Goal: Information Seeking & Learning: Learn about a topic

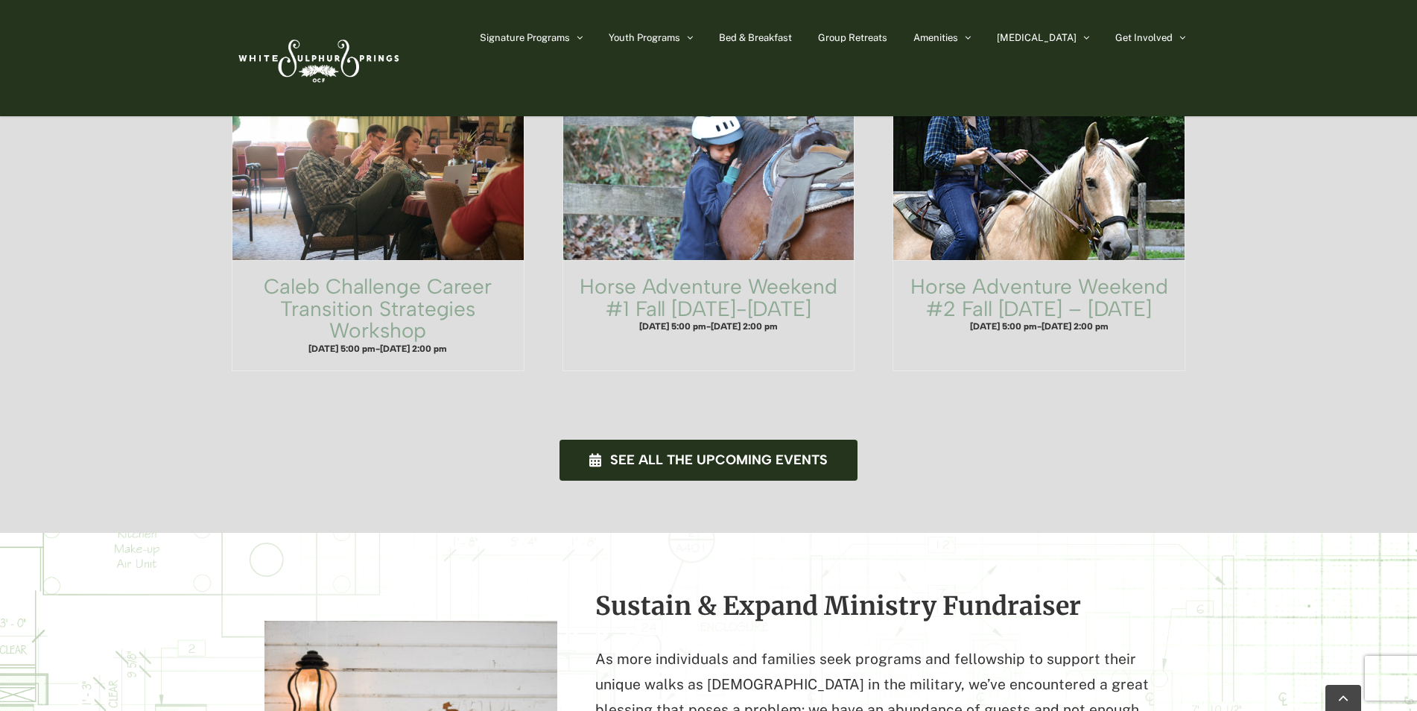
scroll to position [895, 0]
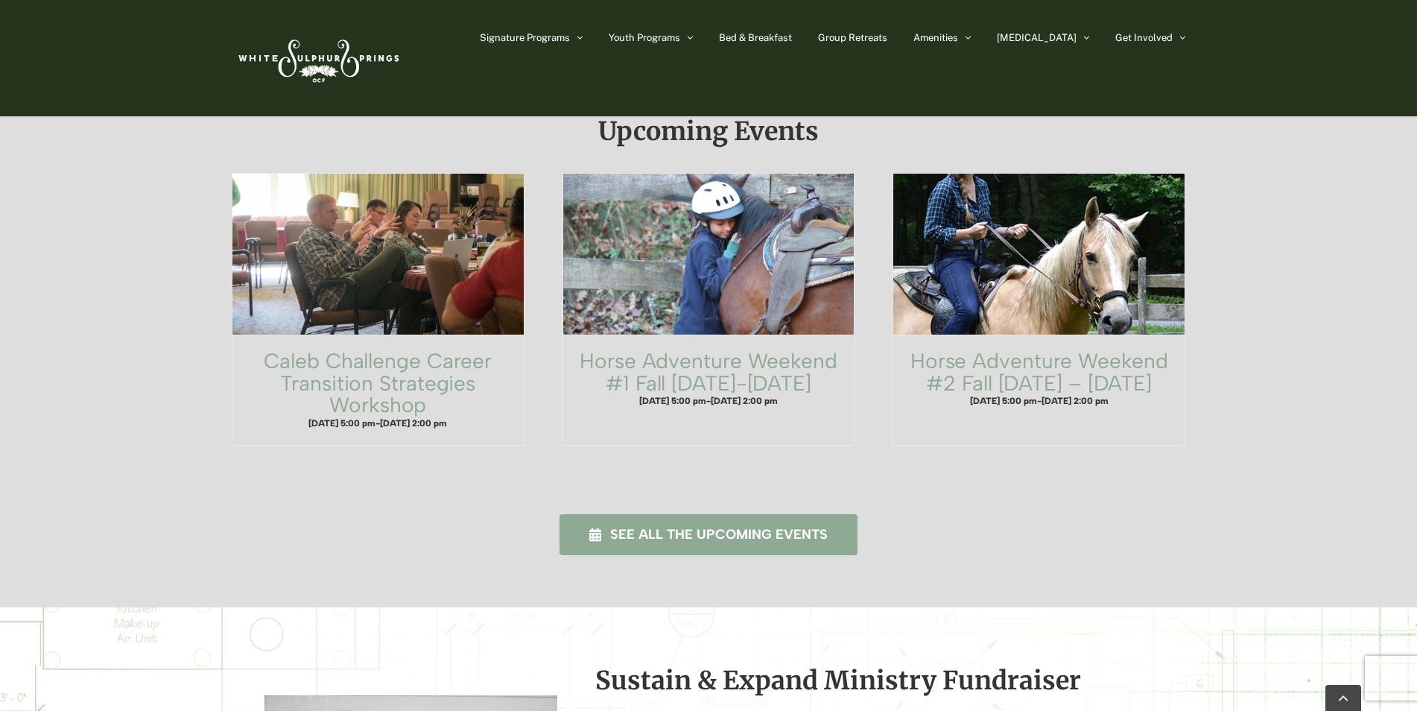
click at [689, 527] on span "See all the upcoming events" at bounding box center [719, 535] width 218 height 16
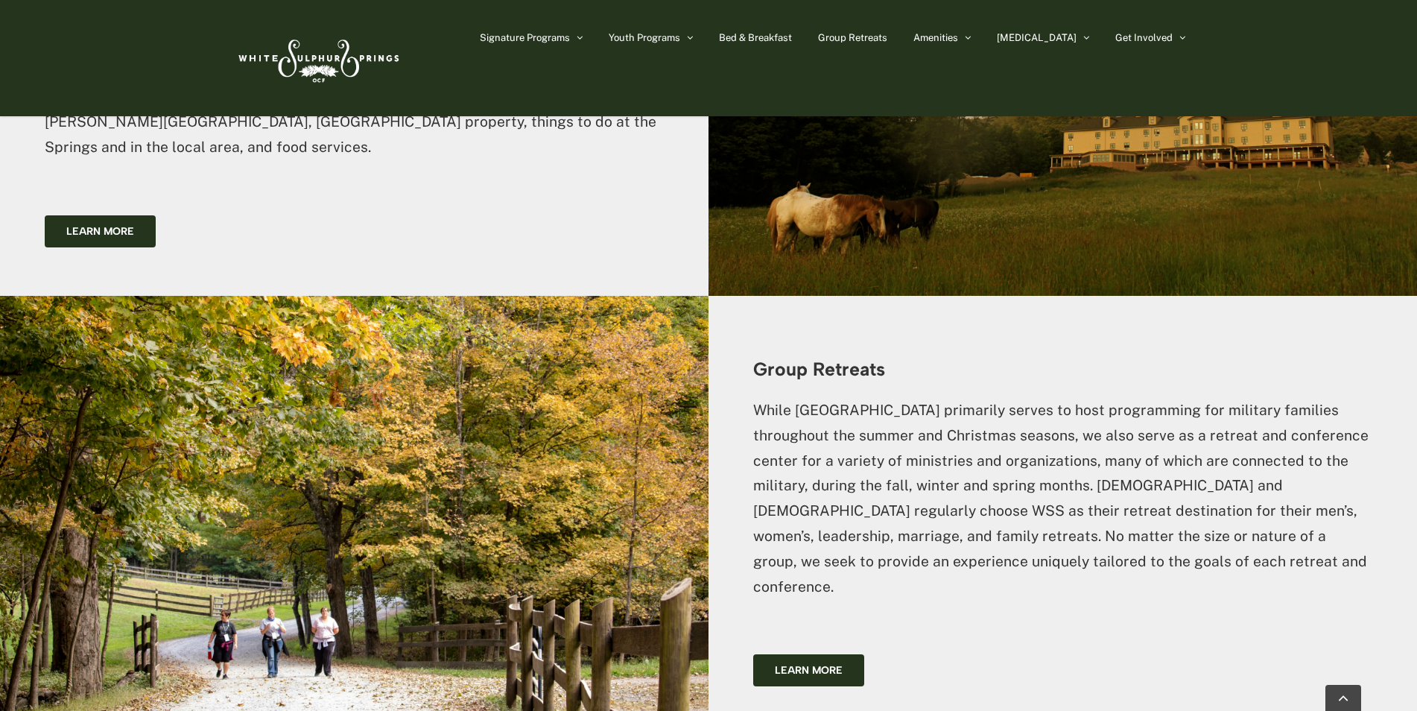
scroll to position [3503, 0]
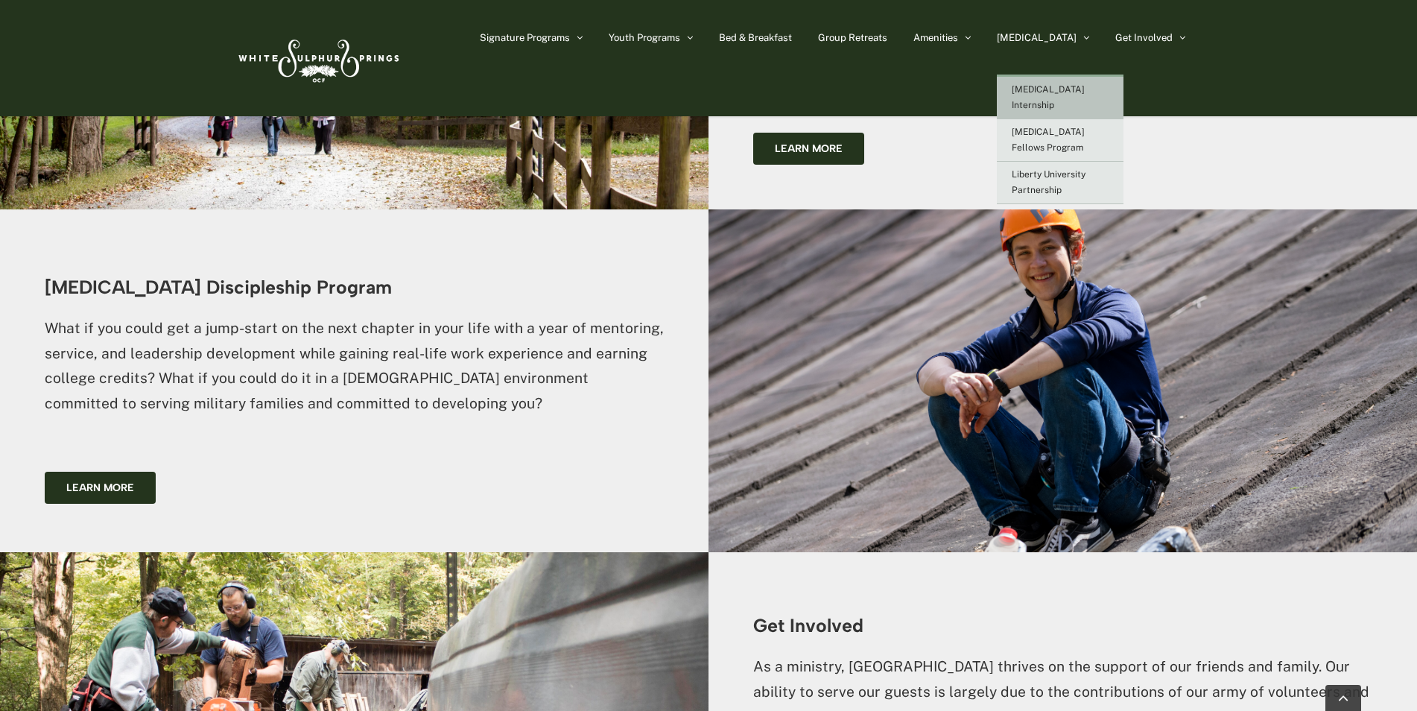
click at [1085, 88] on span "[MEDICAL_DATA] Internship" at bounding box center [1048, 97] width 73 height 26
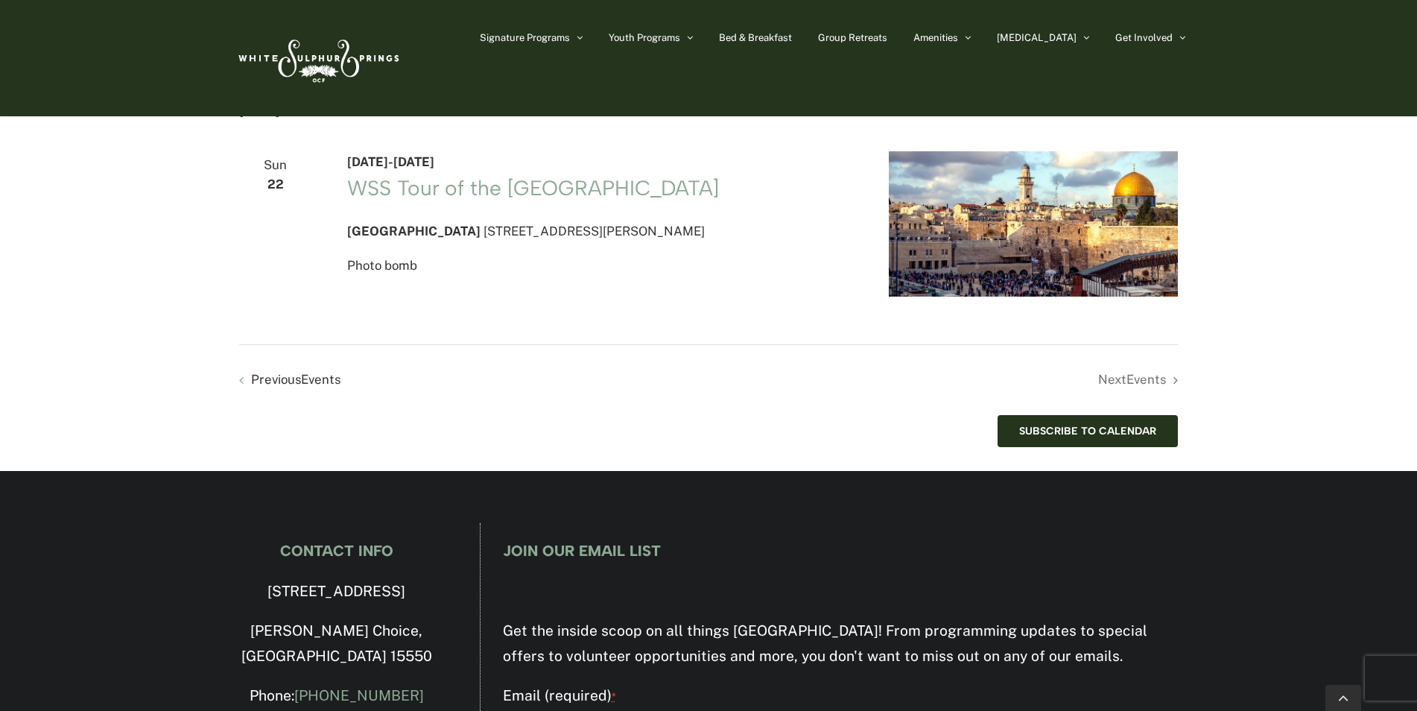
scroll to position [1415, 0]
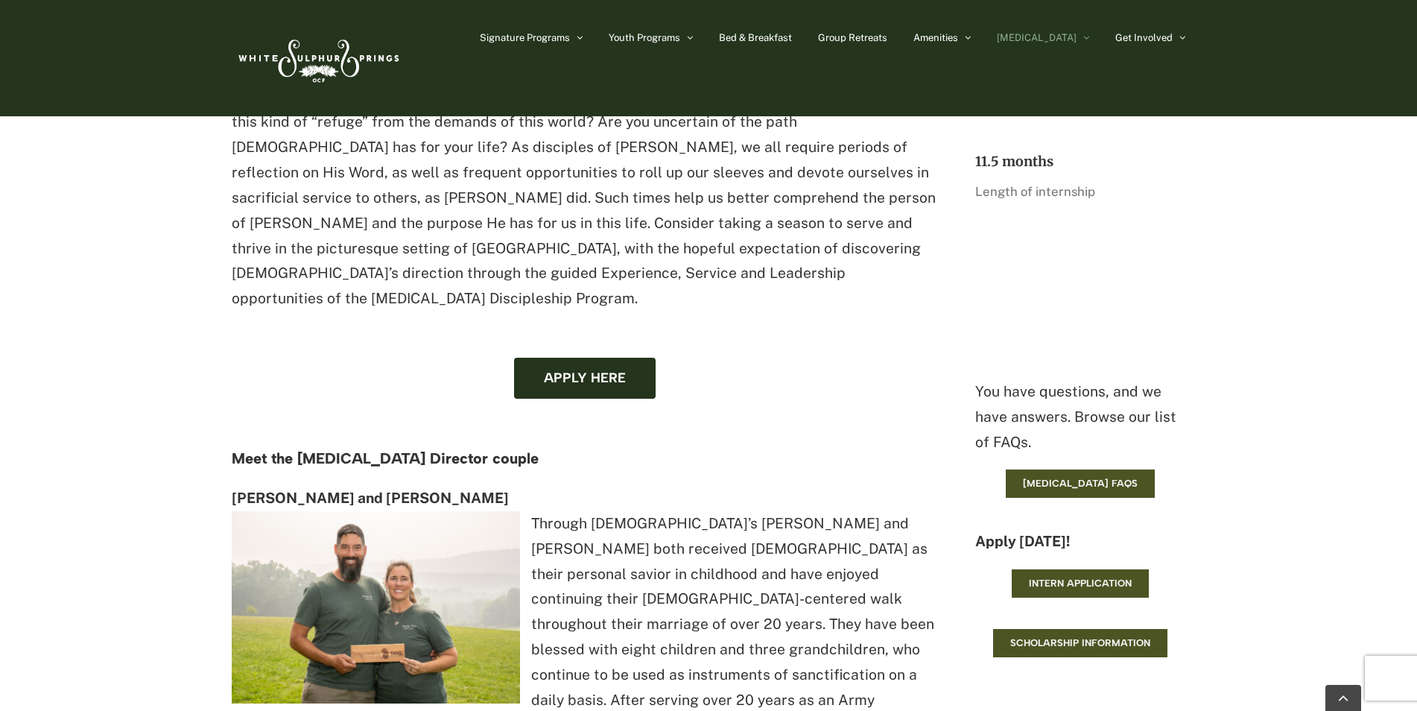
scroll to position [1788, 0]
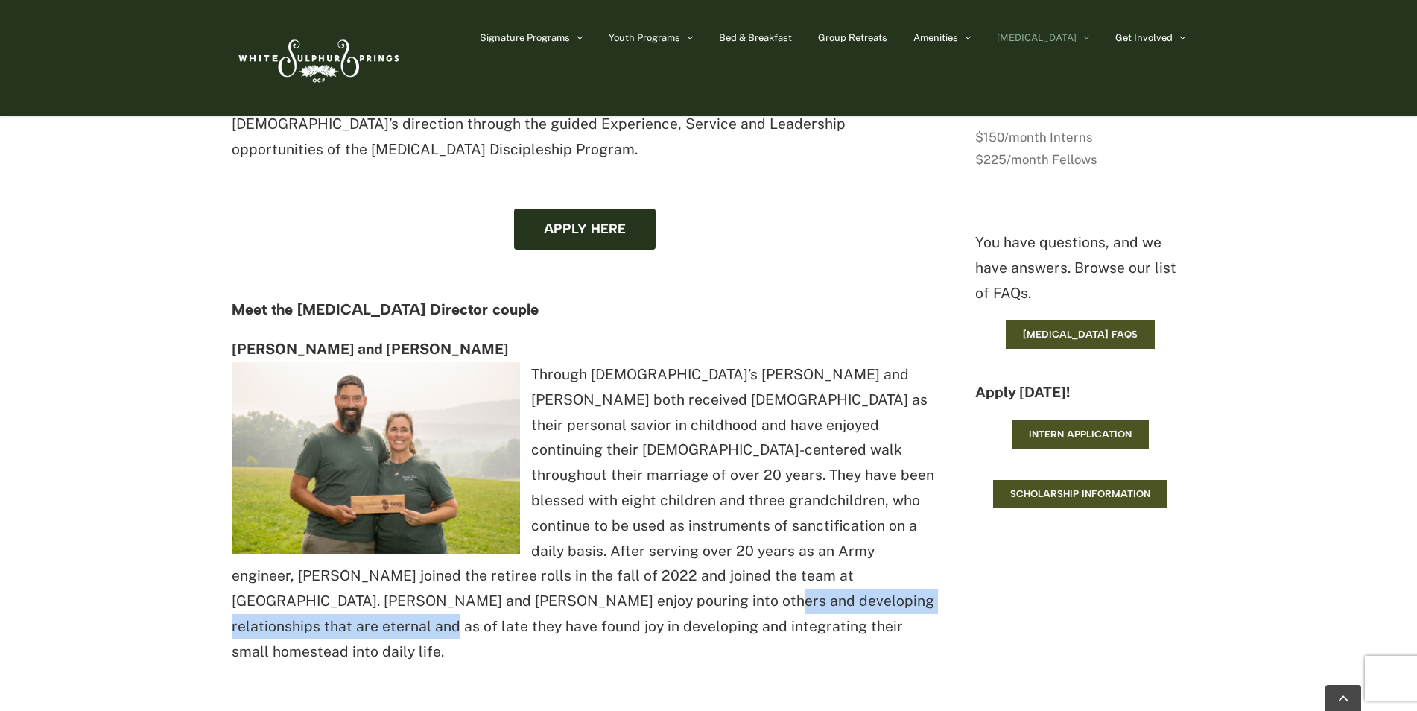
drag, startPoint x: 293, startPoint y: 515, endPoint x: 648, endPoint y: 526, distance: 355.5
click at [648, 526] on p "Chris and Lisa Berge Through God’s grace, Chris and Lisa both received Christ a…" at bounding box center [584, 501] width 705 height 328
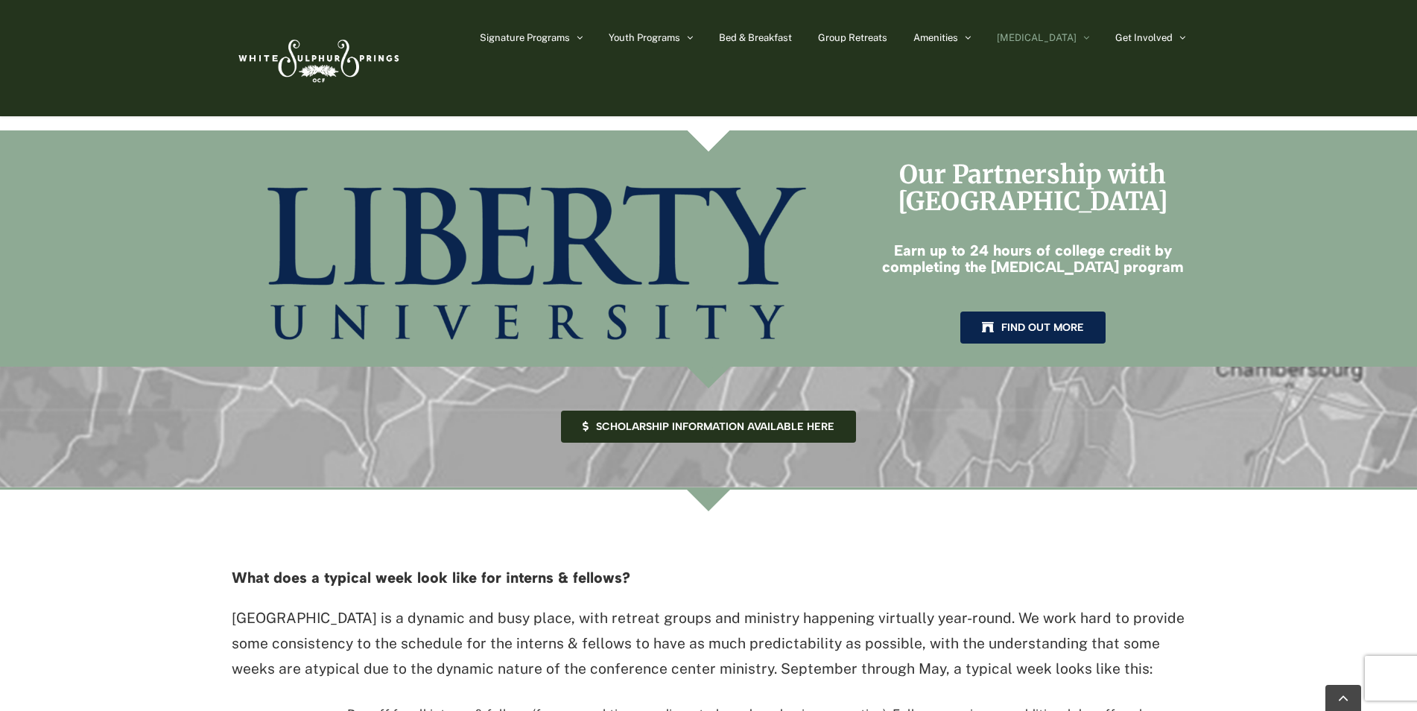
scroll to position [2607, 0]
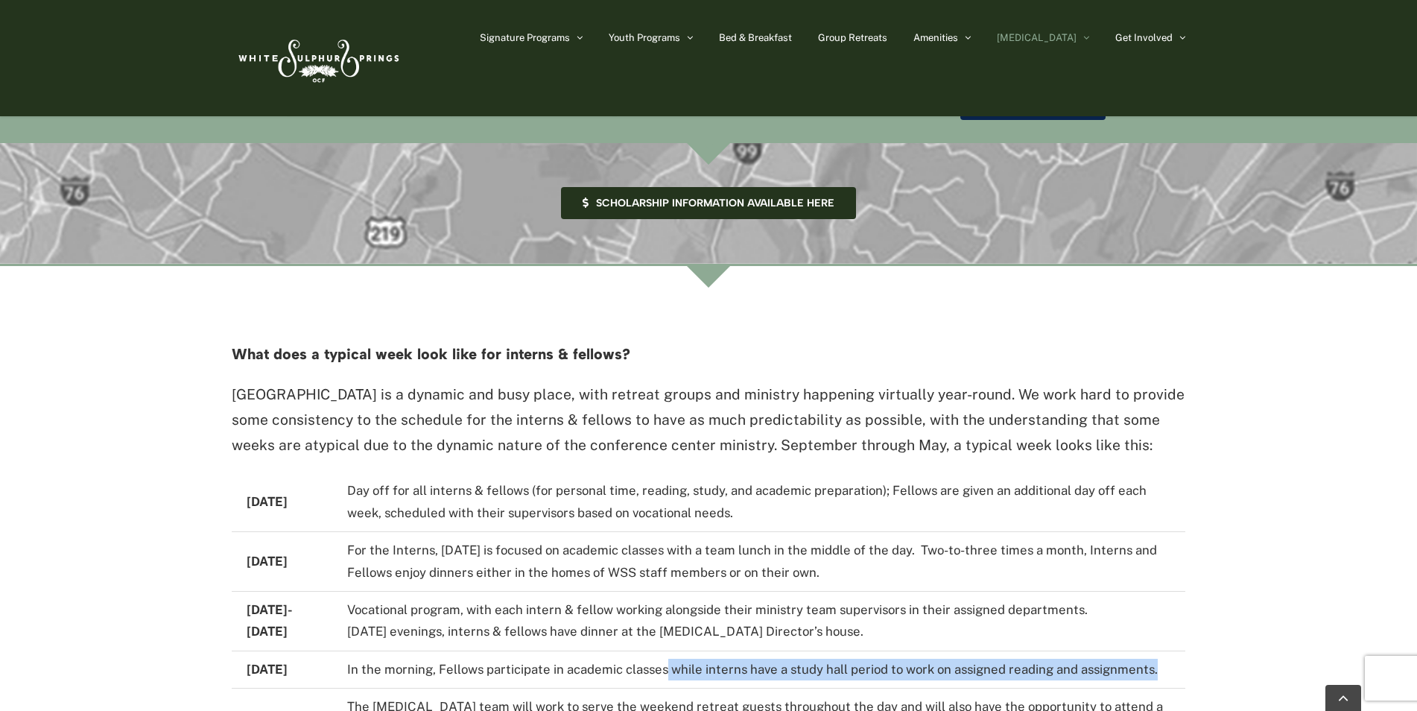
drag, startPoint x: 701, startPoint y: 540, endPoint x: 913, endPoint y: 562, distance: 213.4
click at [913, 650] on td "In the morning, Fellows participate in academic classes while interns have a st…" at bounding box center [758, 668] width 853 height 37
drag, startPoint x: 861, startPoint y: 540, endPoint x: 1010, endPoint y: 569, distance: 151.8
click at [1010, 650] on td "In the morning, Fellows participate in academic classes while interns have a st…" at bounding box center [758, 668] width 853 height 37
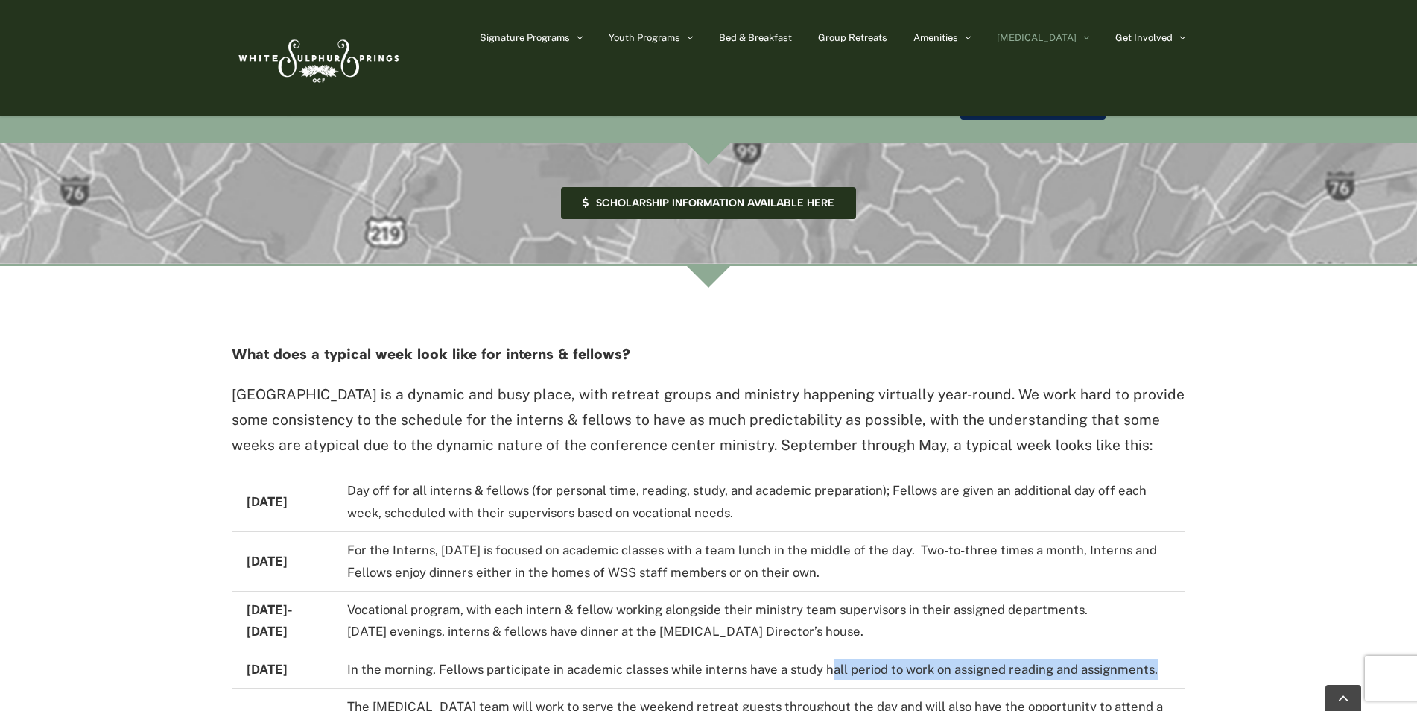
click at [1010, 650] on td "In the morning, Fellows participate in academic classes while interns have a st…" at bounding box center [758, 668] width 853 height 37
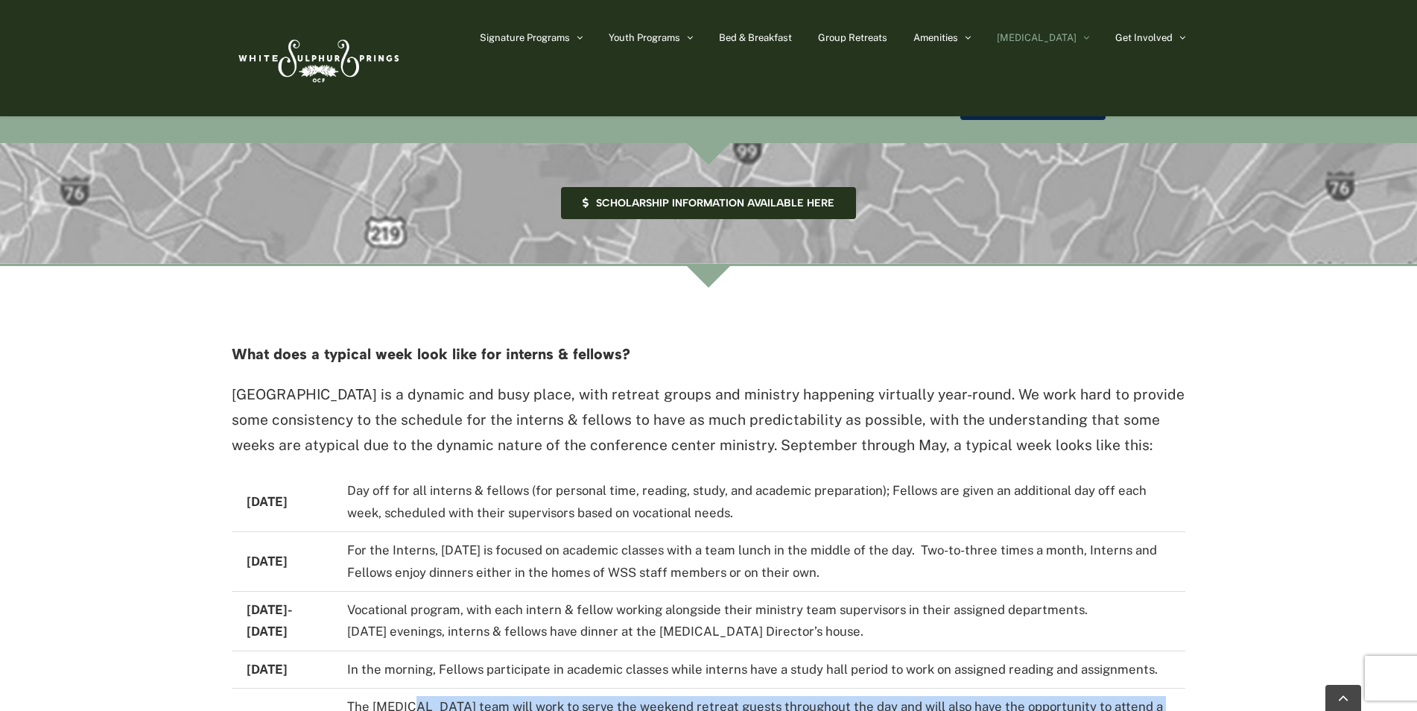
drag, startPoint x: 450, startPoint y: 593, endPoint x: 664, endPoint y: 617, distance: 215.9
click at [664, 688] on td "The EXSEL team will work to serve the weekend retreat guests throughout the day…" at bounding box center [758, 718] width 853 height 60
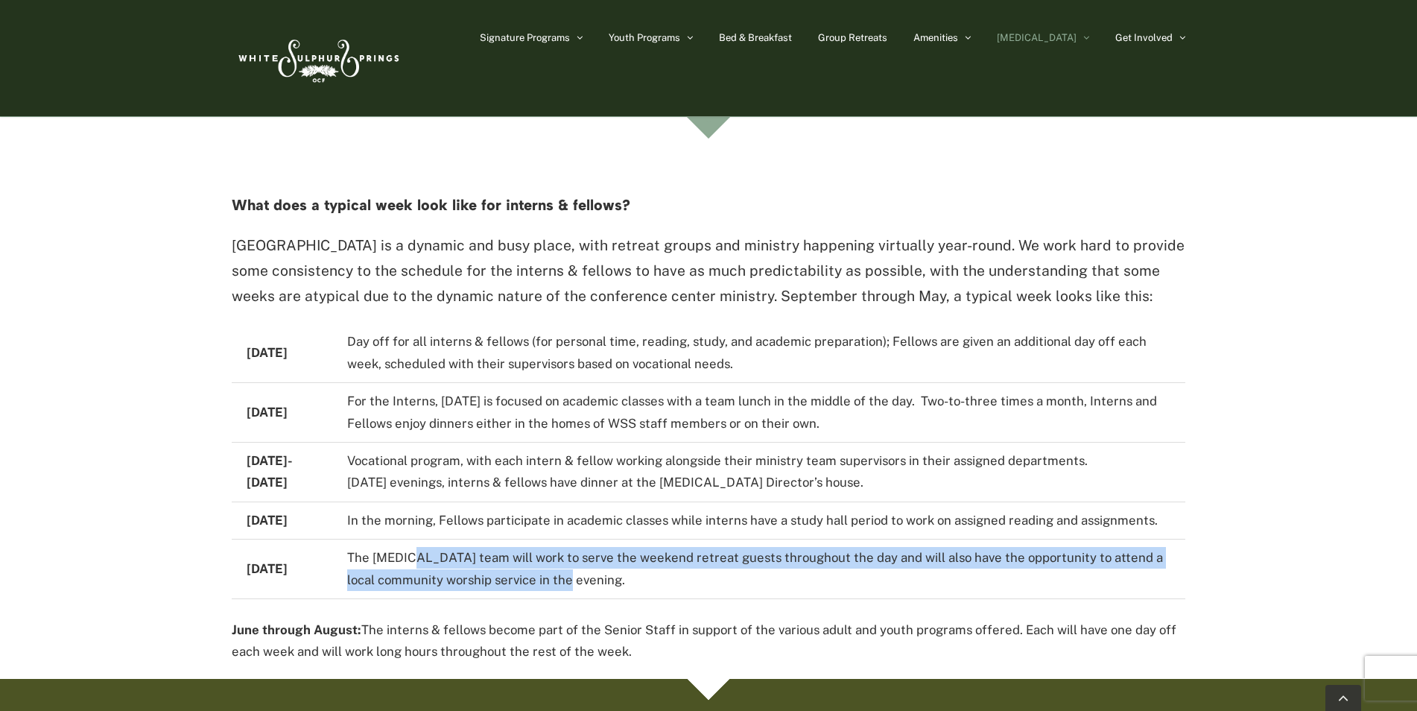
scroll to position [2831, 0]
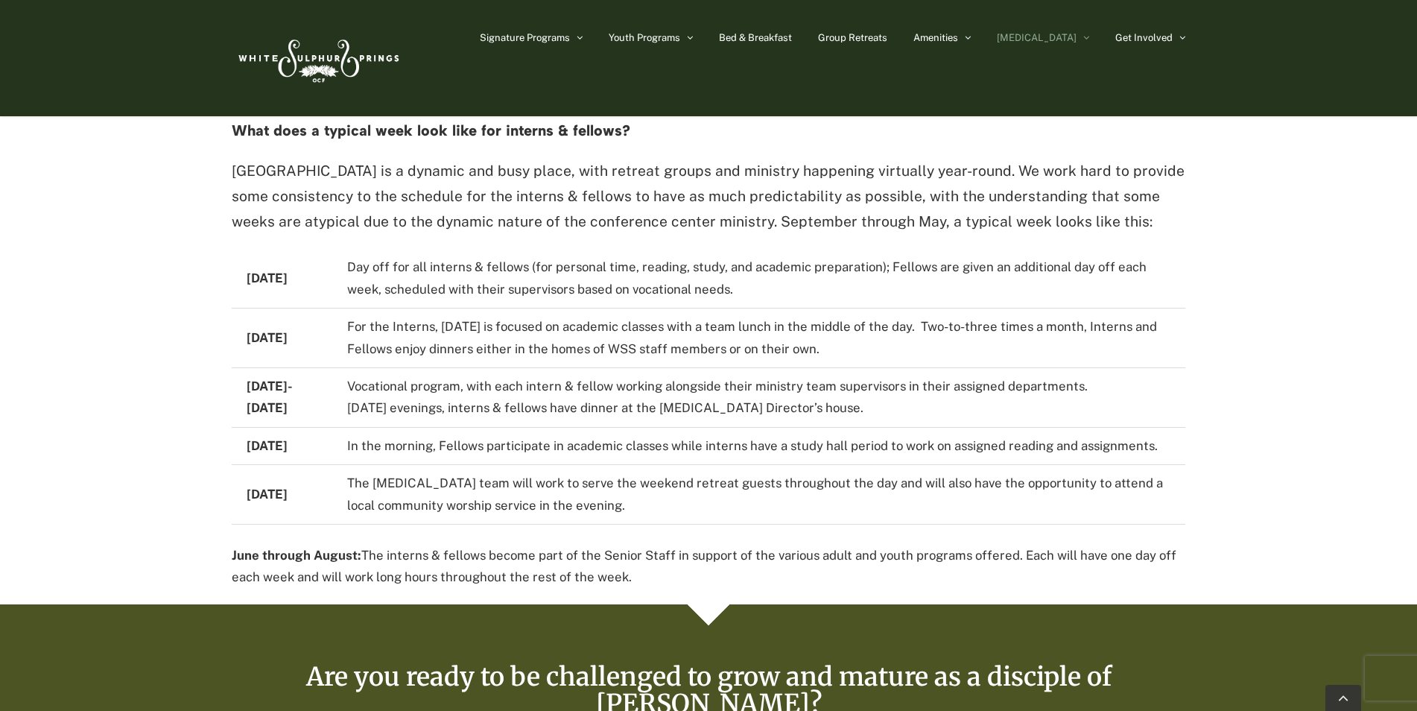
click at [524, 443] on div "What does a typical week look like for interns & fellows? White Sulphur Springs…" at bounding box center [709, 323] width 954 height 562
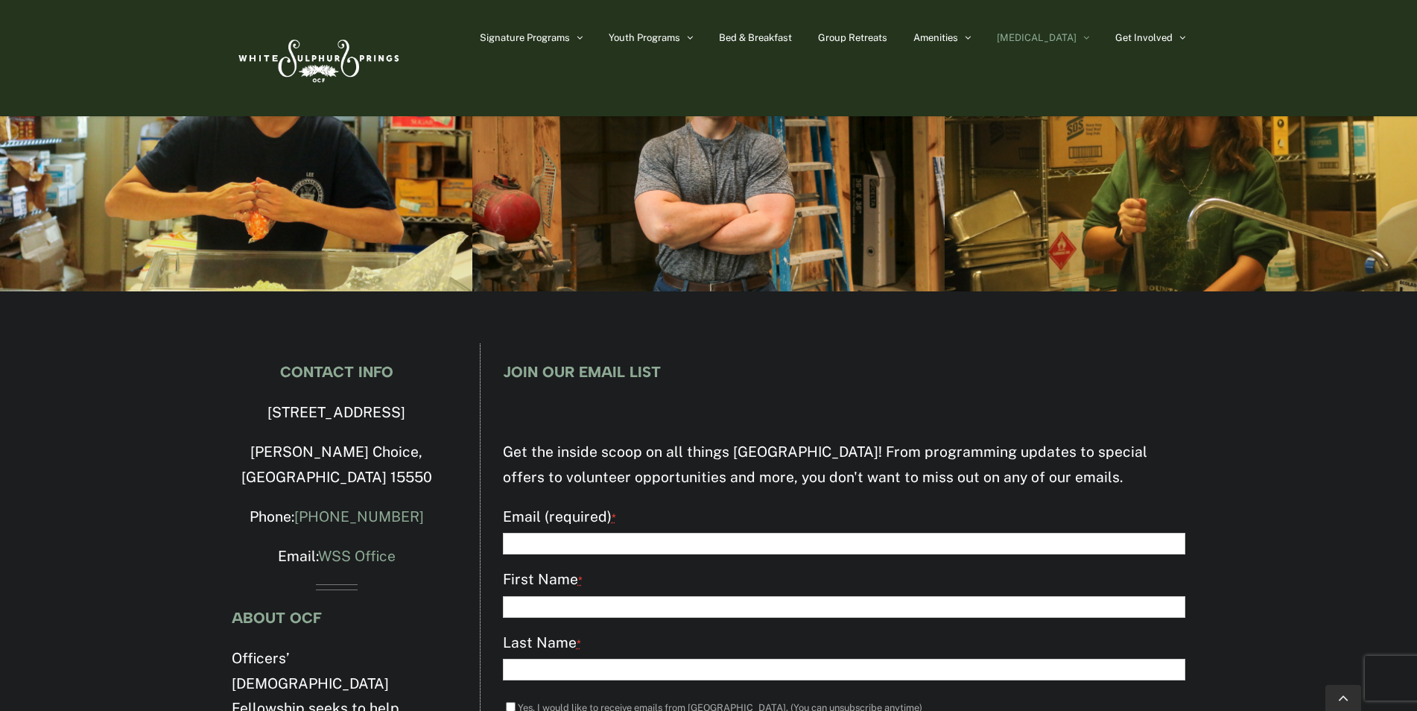
scroll to position [3796, 0]
